Goal: Task Accomplishment & Management: Manage account settings

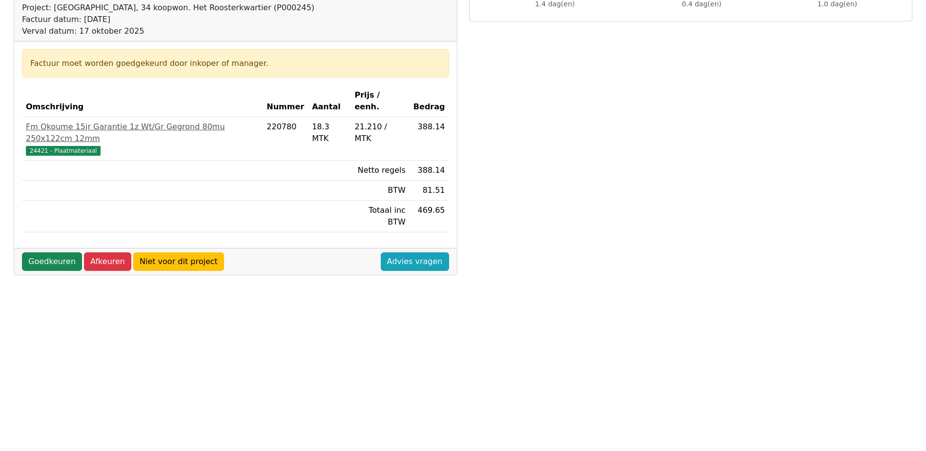
scroll to position [244, 0]
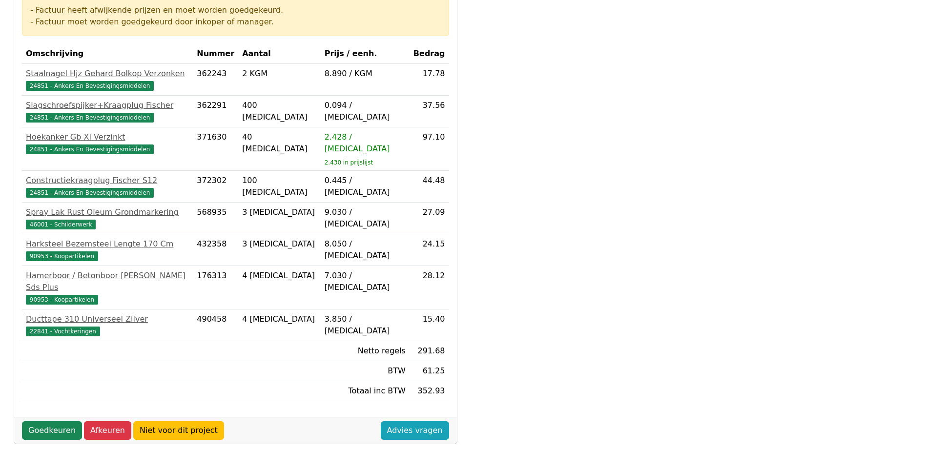
scroll to position [293, 0]
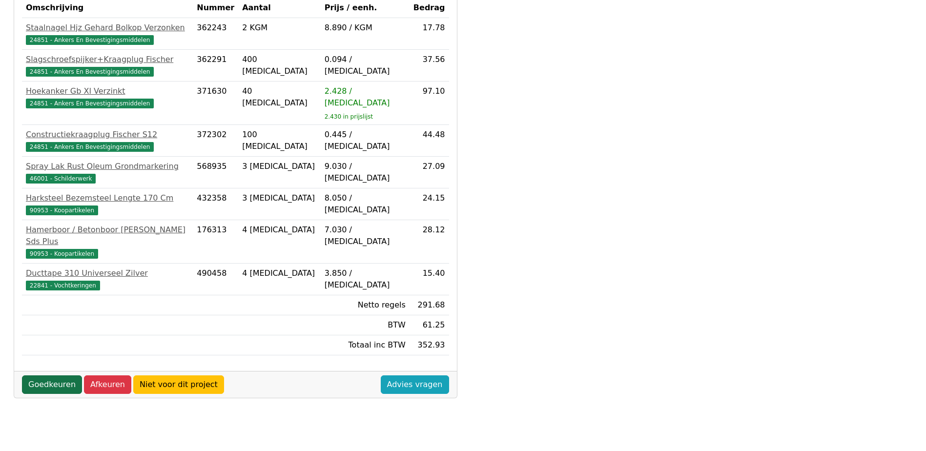
click at [57, 375] on link "Goedkeuren" at bounding box center [52, 384] width 60 height 19
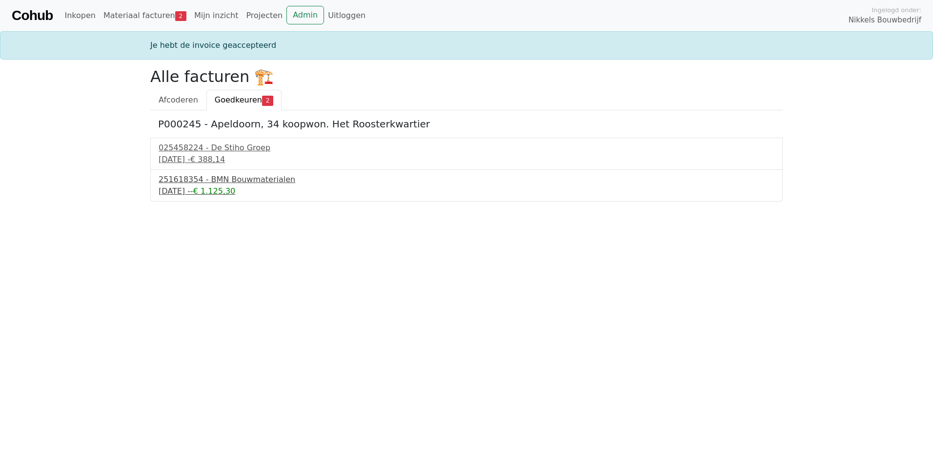
click at [215, 182] on div "251618354 - BMN Bouwmaterialen" at bounding box center [467, 180] width 616 height 12
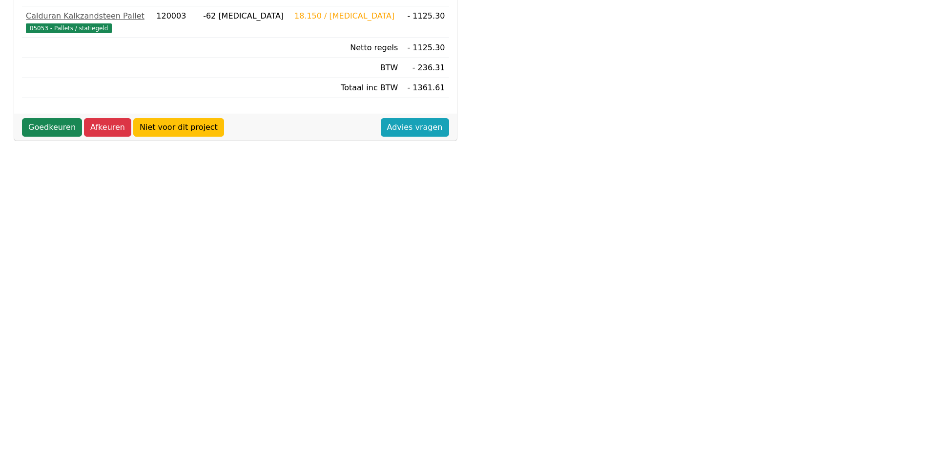
scroll to position [293, 0]
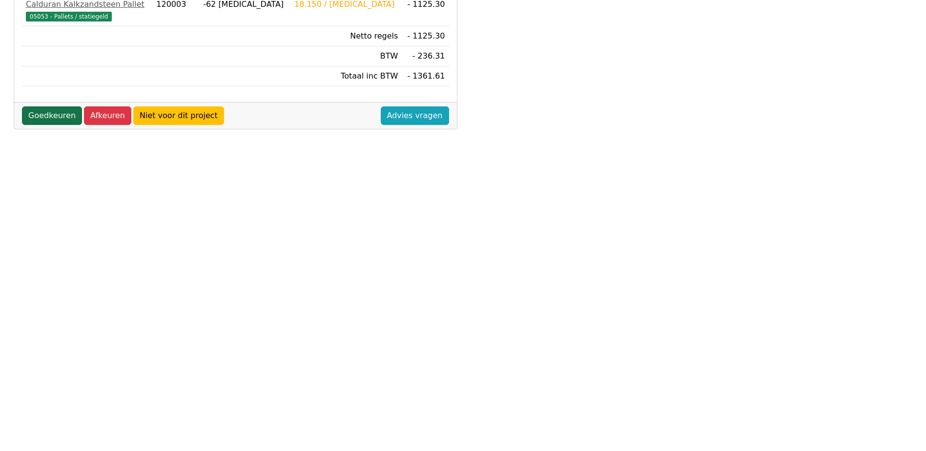
click at [48, 117] on link "Goedkeuren" at bounding box center [52, 115] width 60 height 19
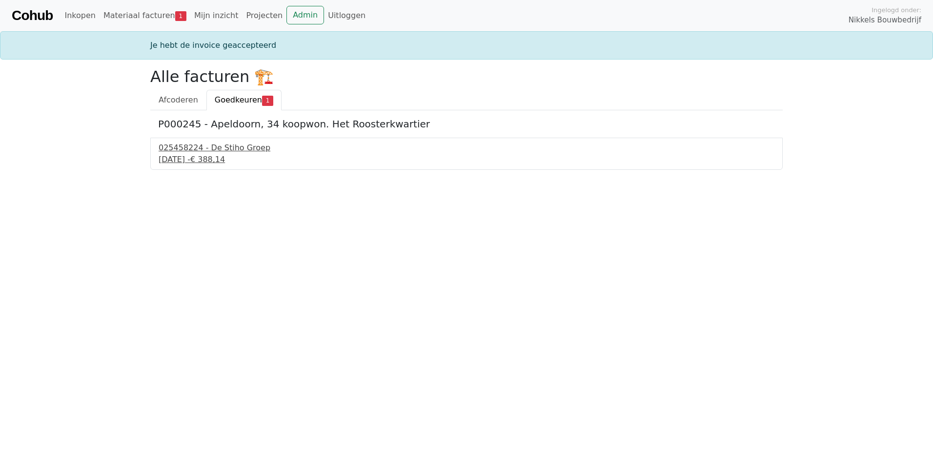
click at [209, 156] on div "17 september 2025 - € 388,14" at bounding box center [467, 160] width 616 height 12
